Goal: Task Accomplishment & Management: Use online tool/utility

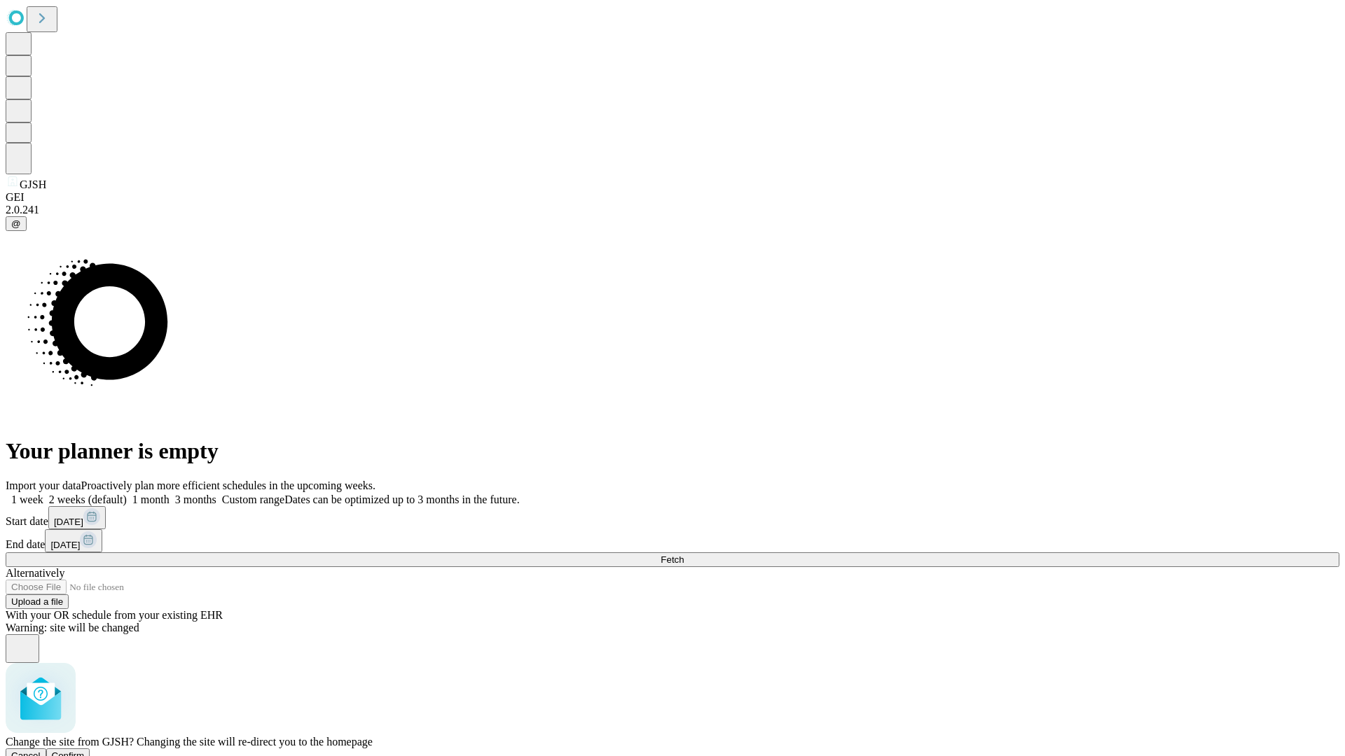
click at [85, 751] on span "Confirm" at bounding box center [68, 756] width 33 height 11
click at [43, 494] on label "1 week" at bounding box center [25, 500] width 38 height 12
click at [684, 555] on span "Fetch" at bounding box center [671, 560] width 23 height 11
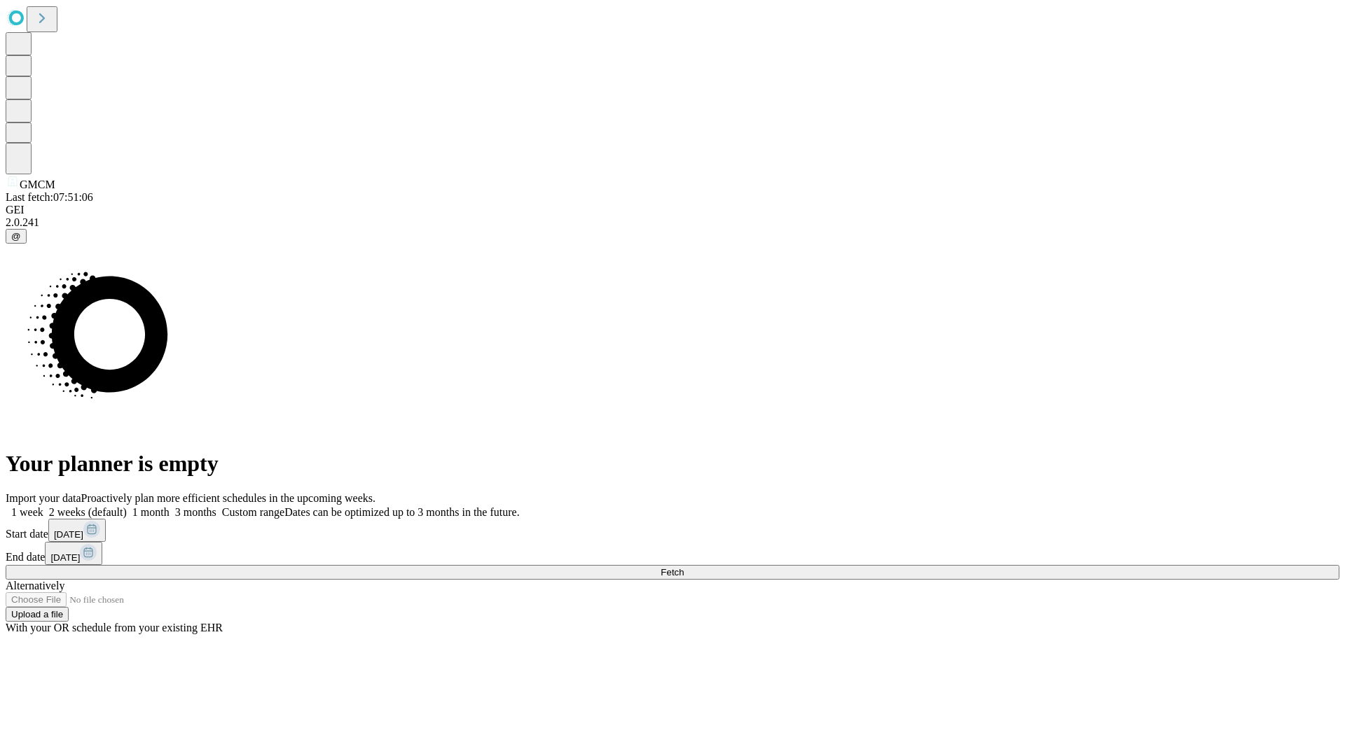
click at [43, 506] on label "1 week" at bounding box center [25, 512] width 38 height 12
click at [684, 567] on span "Fetch" at bounding box center [671, 572] width 23 height 11
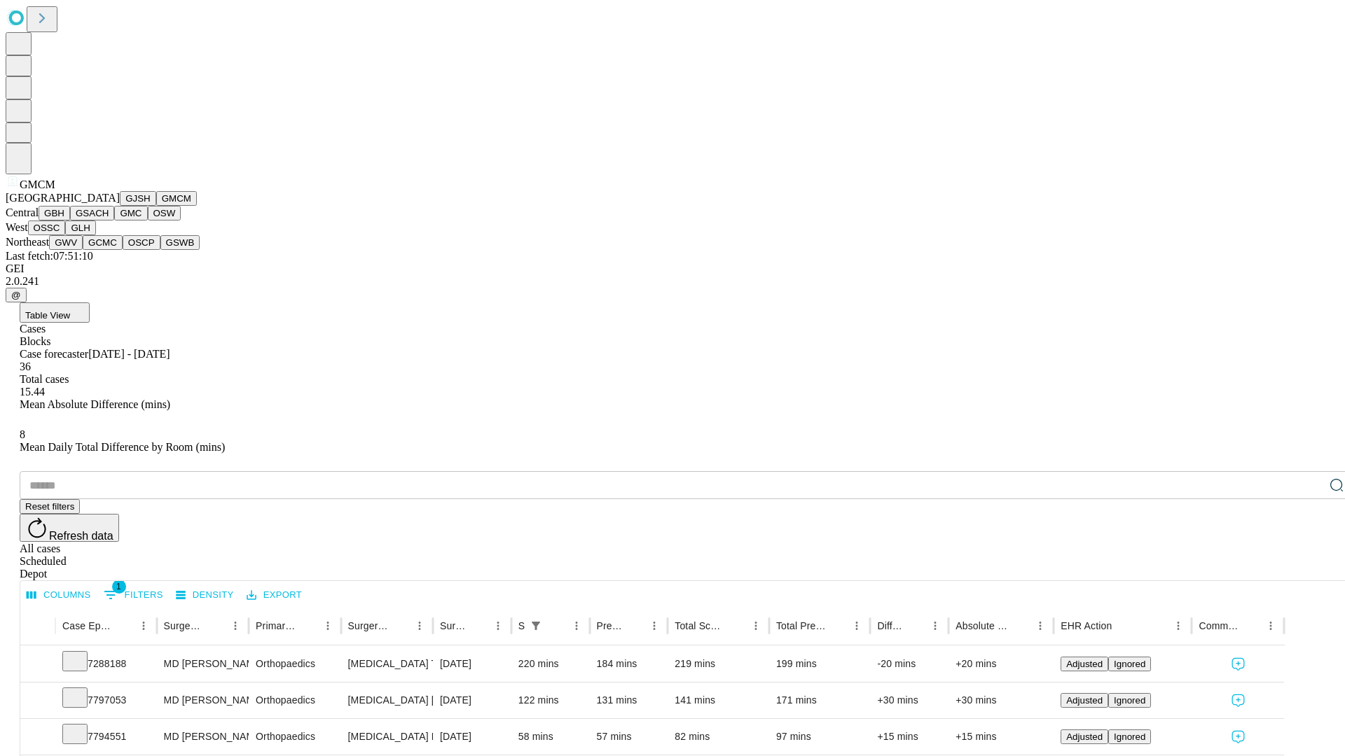
click at [70, 221] on button "GBH" at bounding box center [55, 213] width 32 height 15
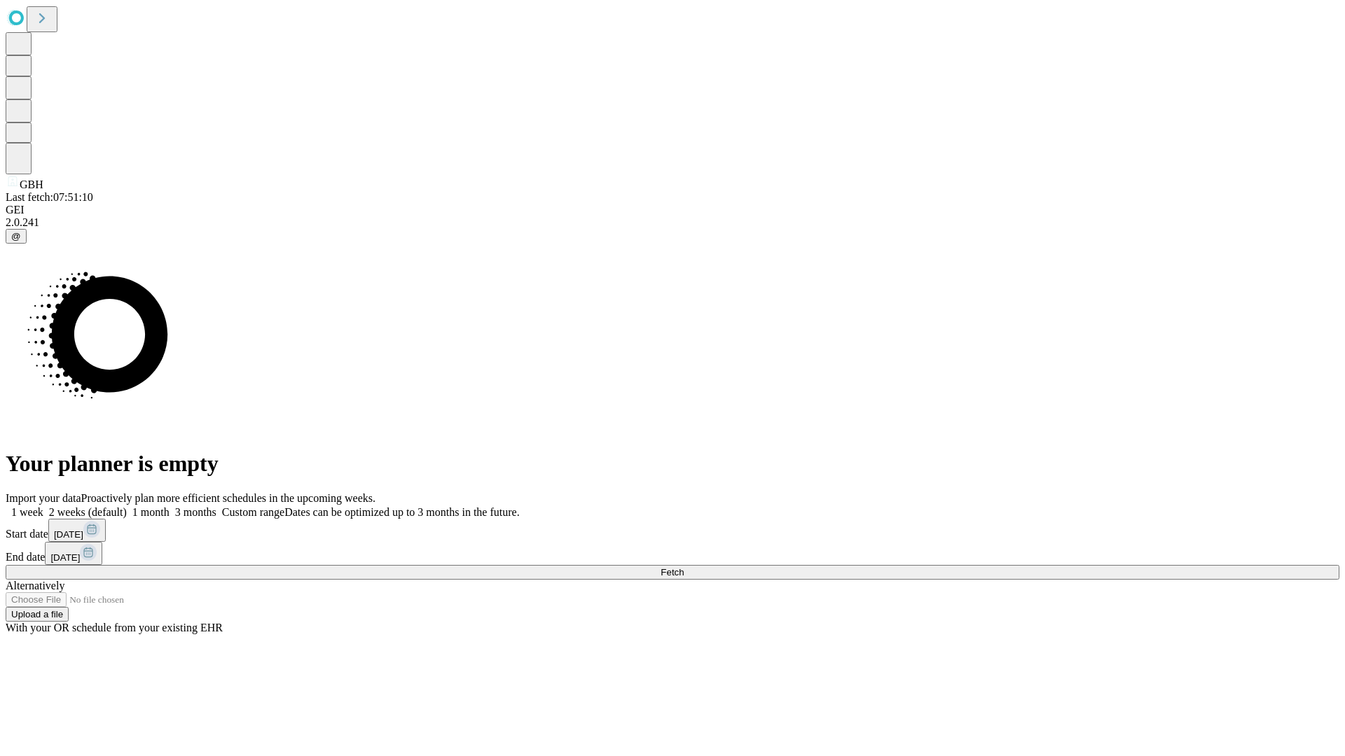
click at [43, 506] on label "1 week" at bounding box center [25, 512] width 38 height 12
click at [684, 567] on span "Fetch" at bounding box center [671, 572] width 23 height 11
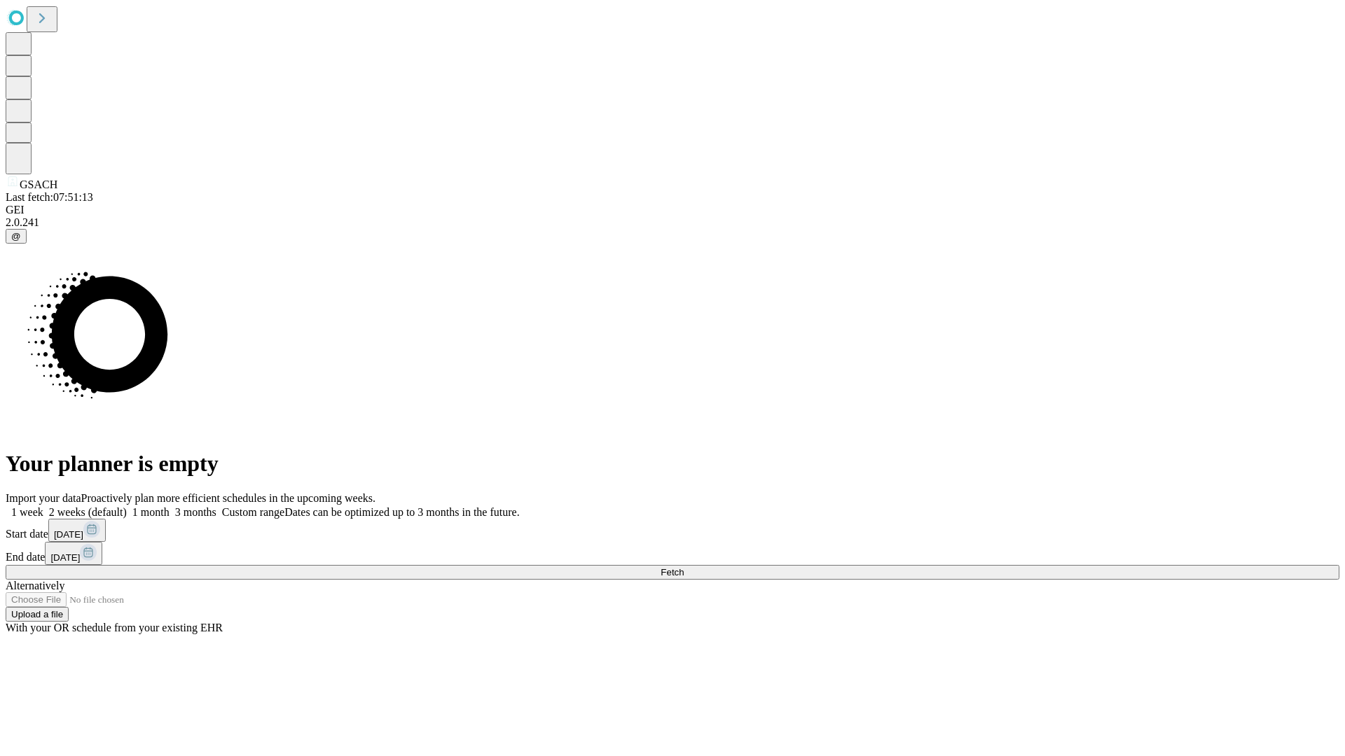
click at [43, 506] on label "1 week" at bounding box center [25, 512] width 38 height 12
click at [684, 567] on span "Fetch" at bounding box center [671, 572] width 23 height 11
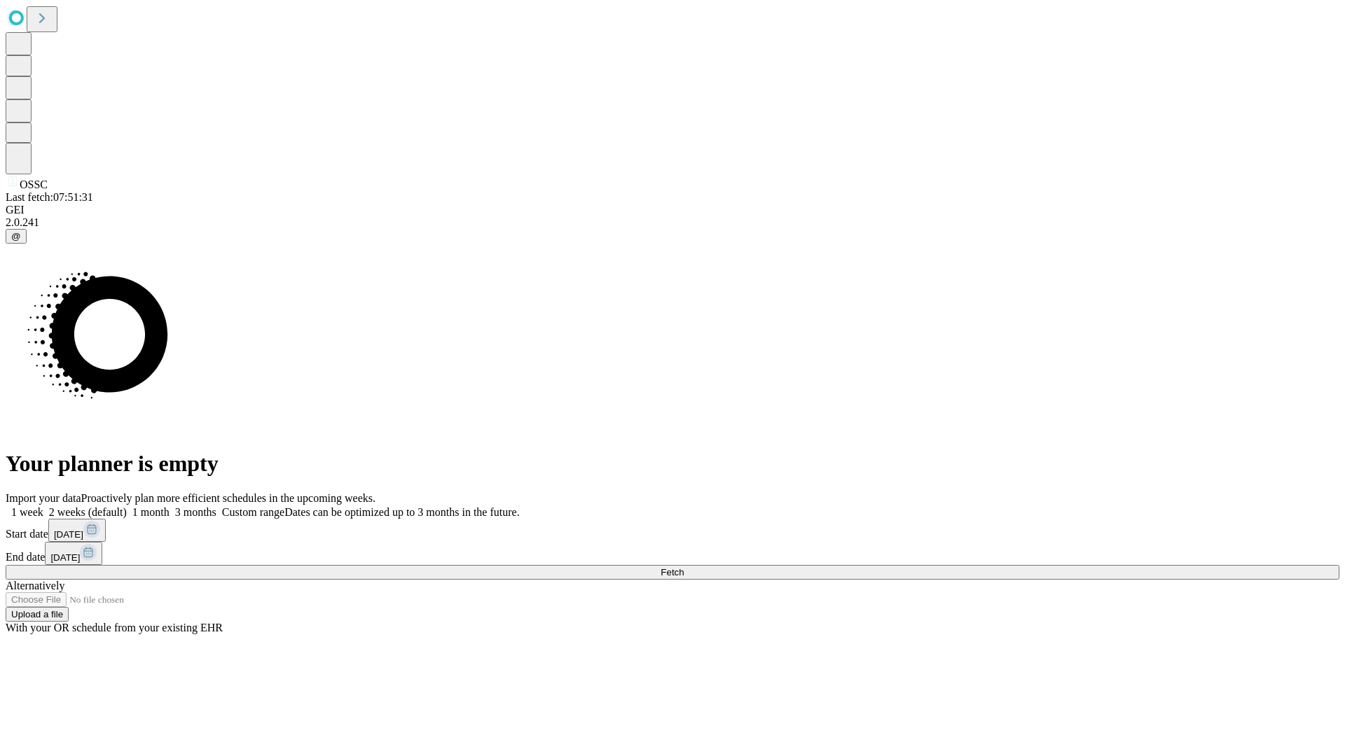
click at [43, 506] on label "1 week" at bounding box center [25, 512] width 38 height 12
click at [684, 567] on span "Fetch" at bounding box center [671, 572] width 23 height 11
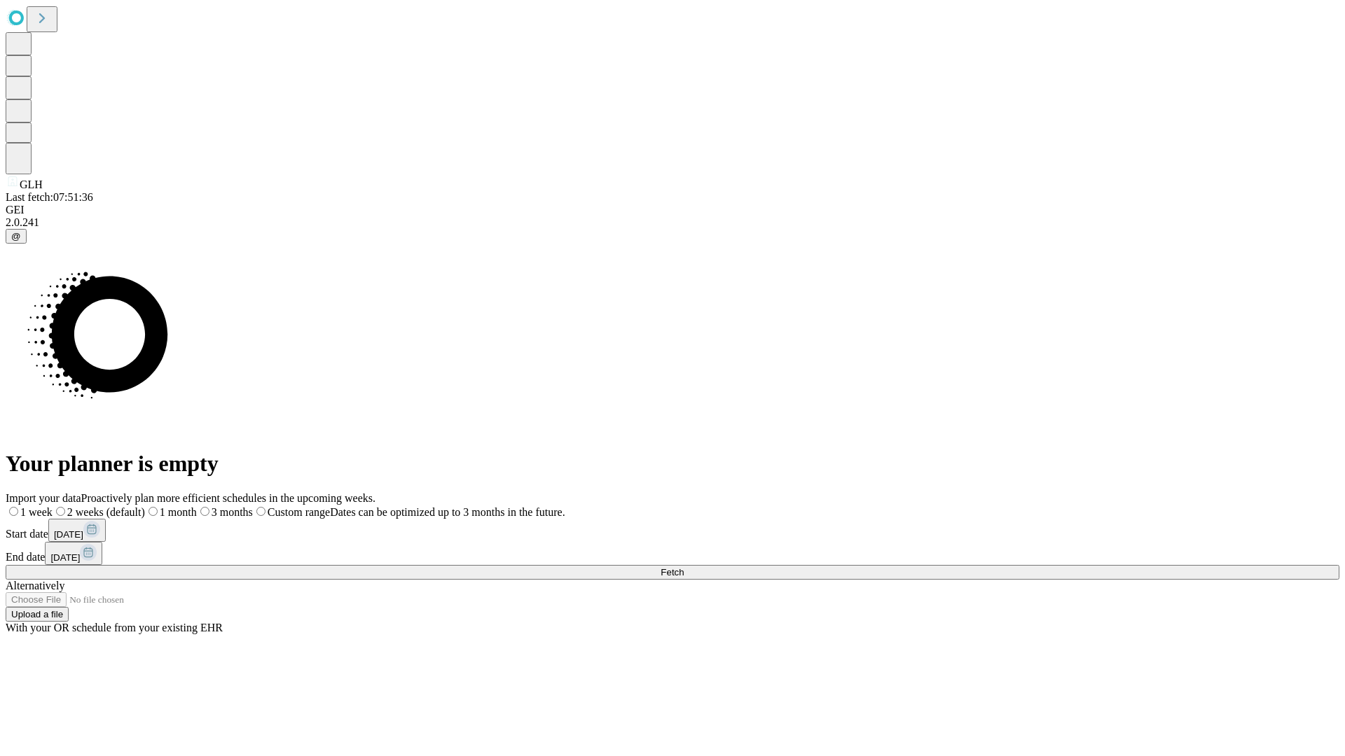
click at [53, 506] on label "1 week" at bounding box center [29, 512] width 47 height 12
click at [684, 567] on span "Fetch" at bounding box center [671, 572] width 23 height 11
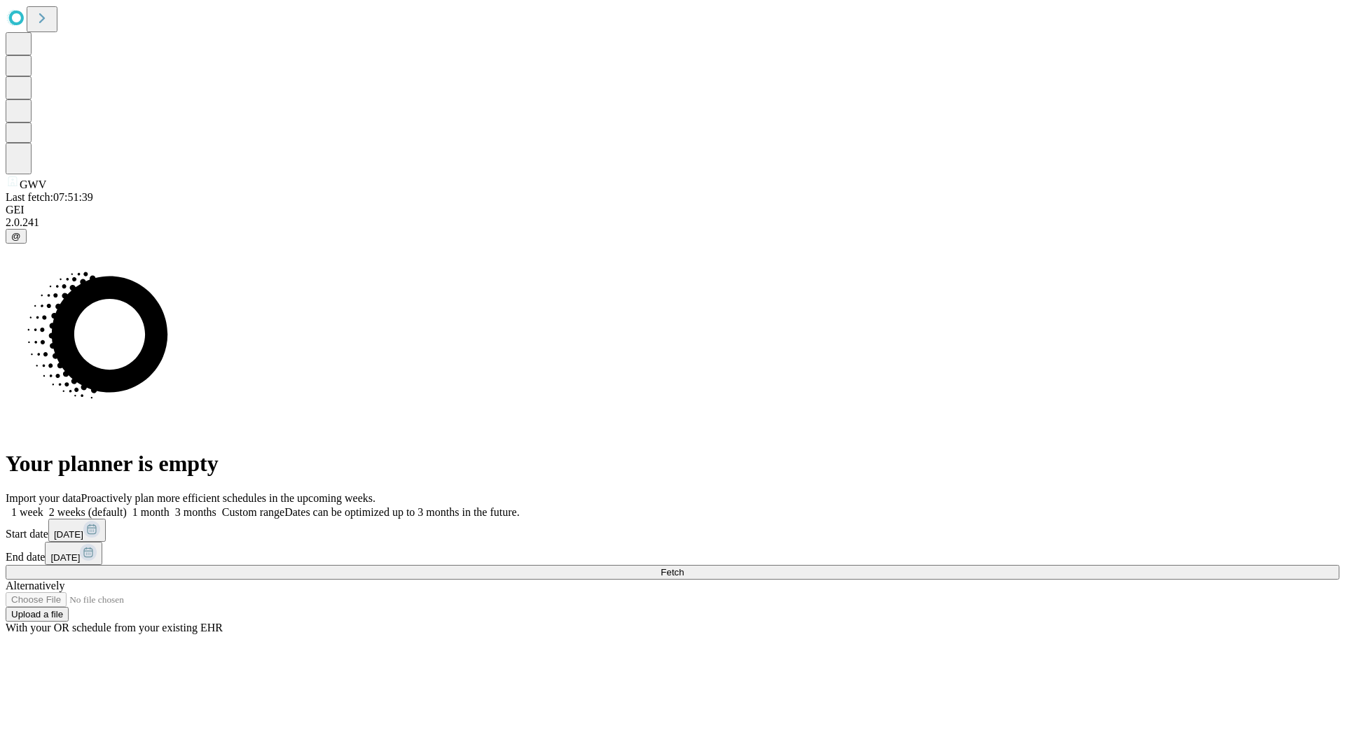
click at [43, 506] on label "1 week" at bounding box center [25, 512] width 38 height 12
click at [684, 567] on span "Fetch" at bounding box center [671, 572] width 23 height 11
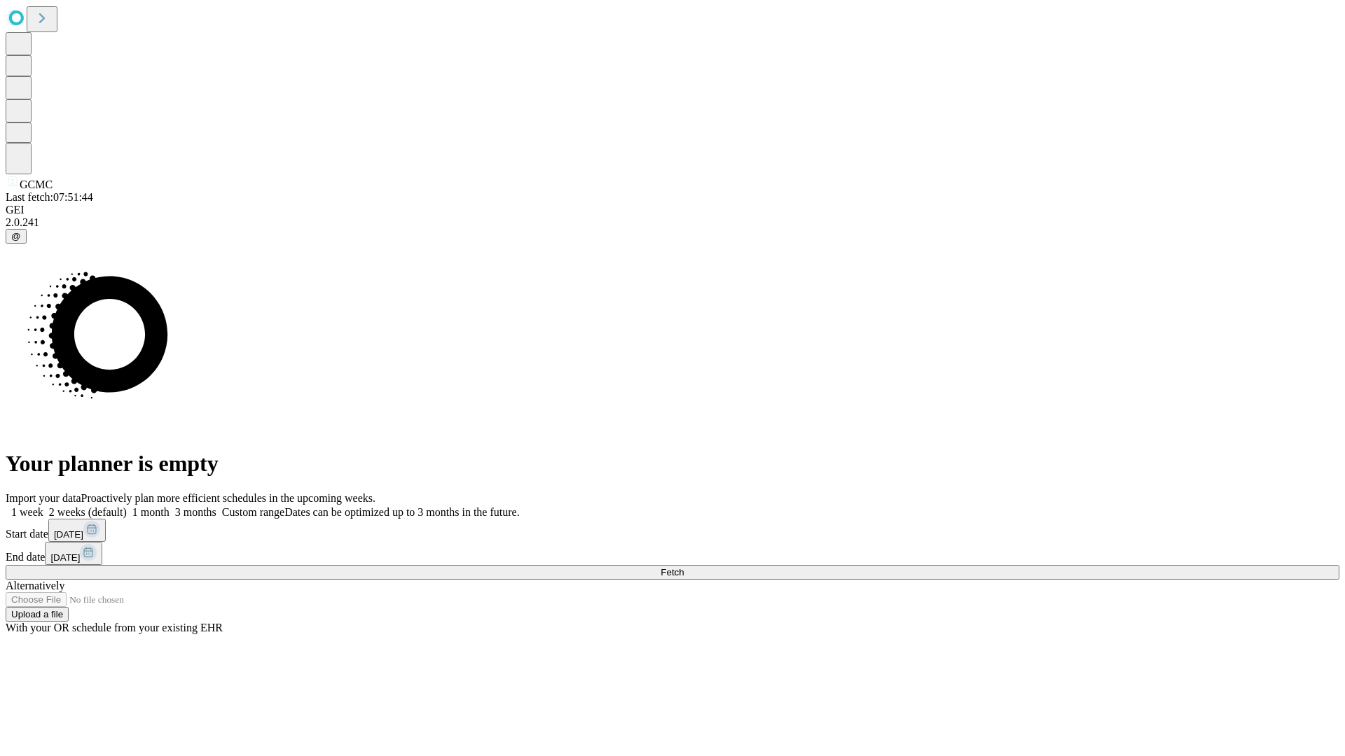
click at [43, 506] on label "1 week" at bounding box center [25, 512] width 38 height 12
click at [684, 567] on span "Fetch" at bounding box center [671, 572] width 23 height 11
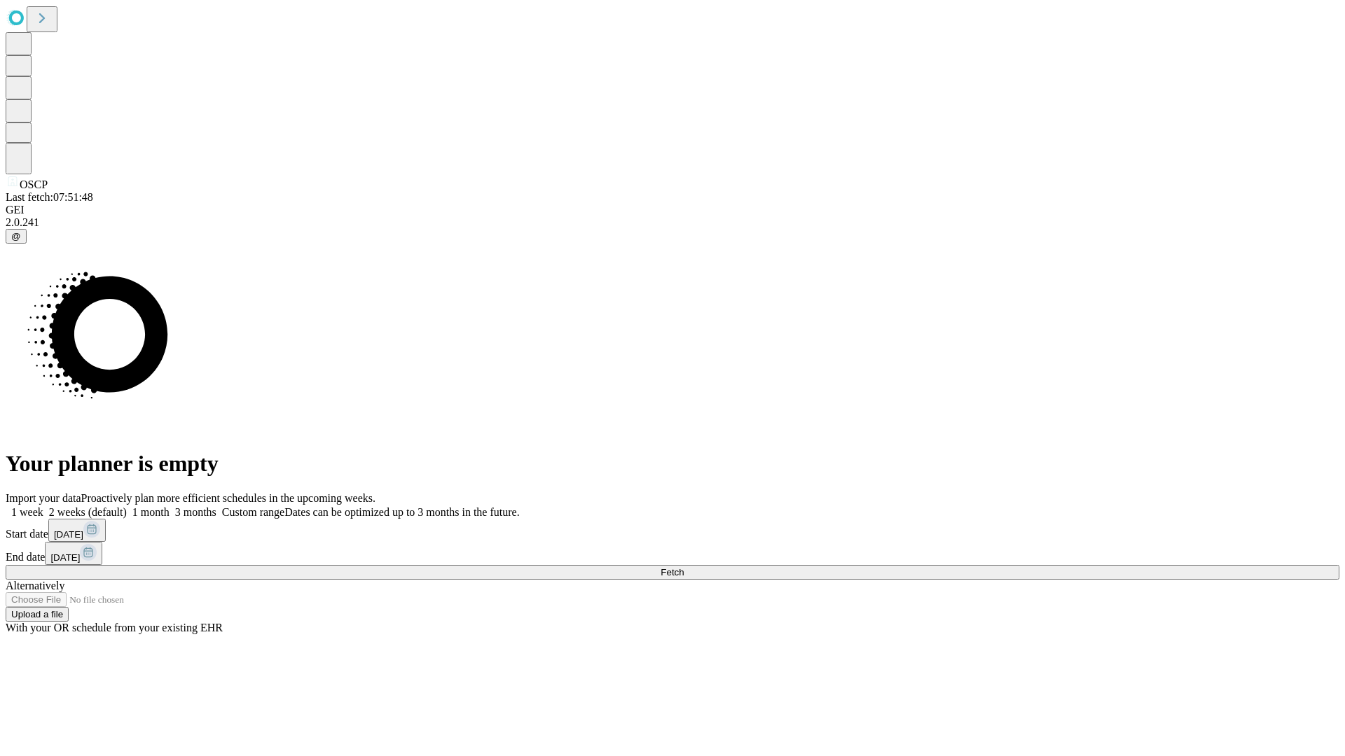
click at [43, 506] on label "1 week" at bounding box center [25, 512] width 38 height 12
click at [684, 567] on span "Fetch" at bounding box center [671, 572] width 23 height 11
